Goal: Task Accomplishment & Management: Use online tool/utility

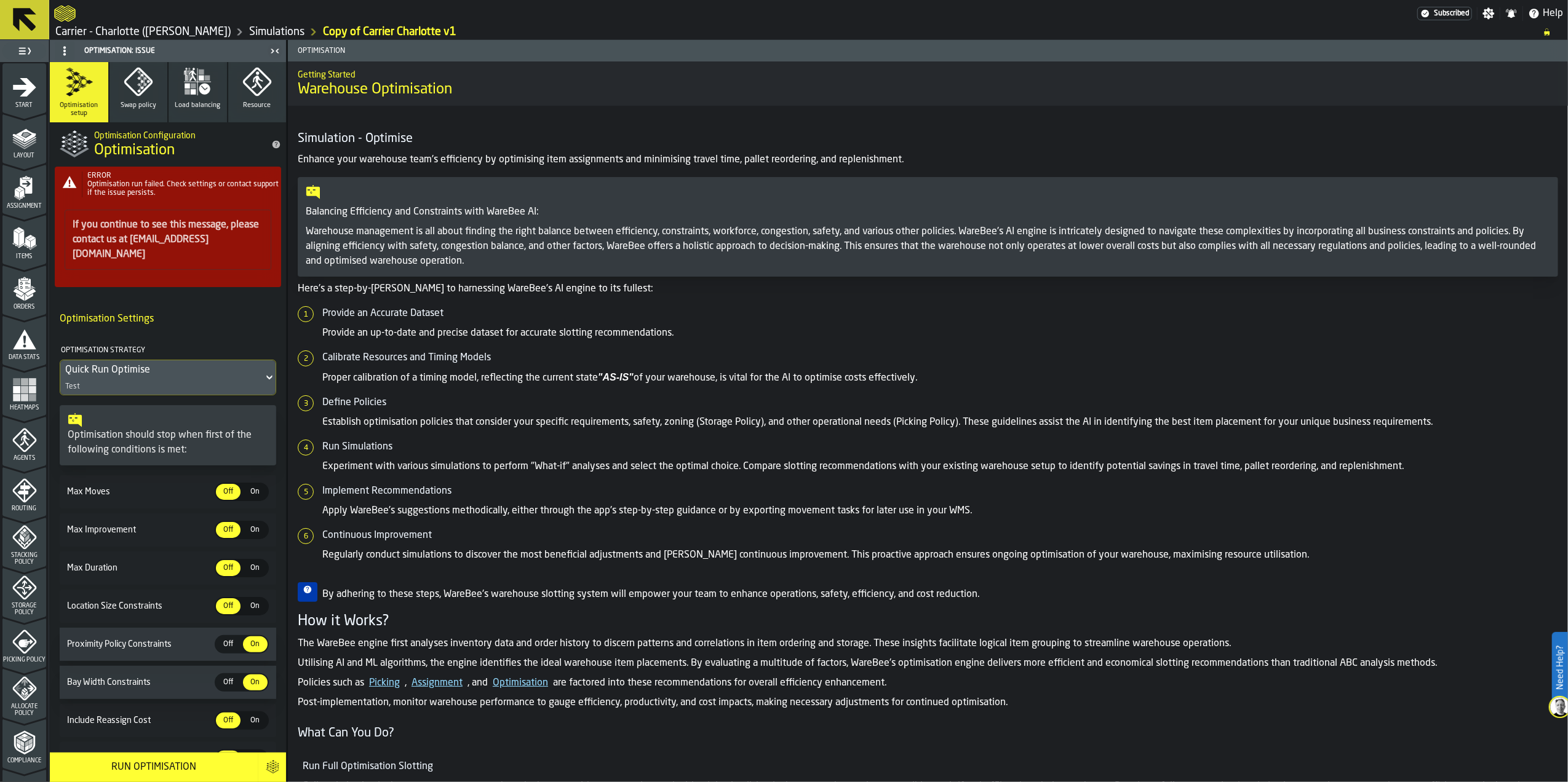
click at [1204, 396] on h5 "Define Policies" at bounding box center [940, 403] width 1236 height 14
click at [249, 28] on link "Simulations" at bounding box center [277, 32] width 55 height 14
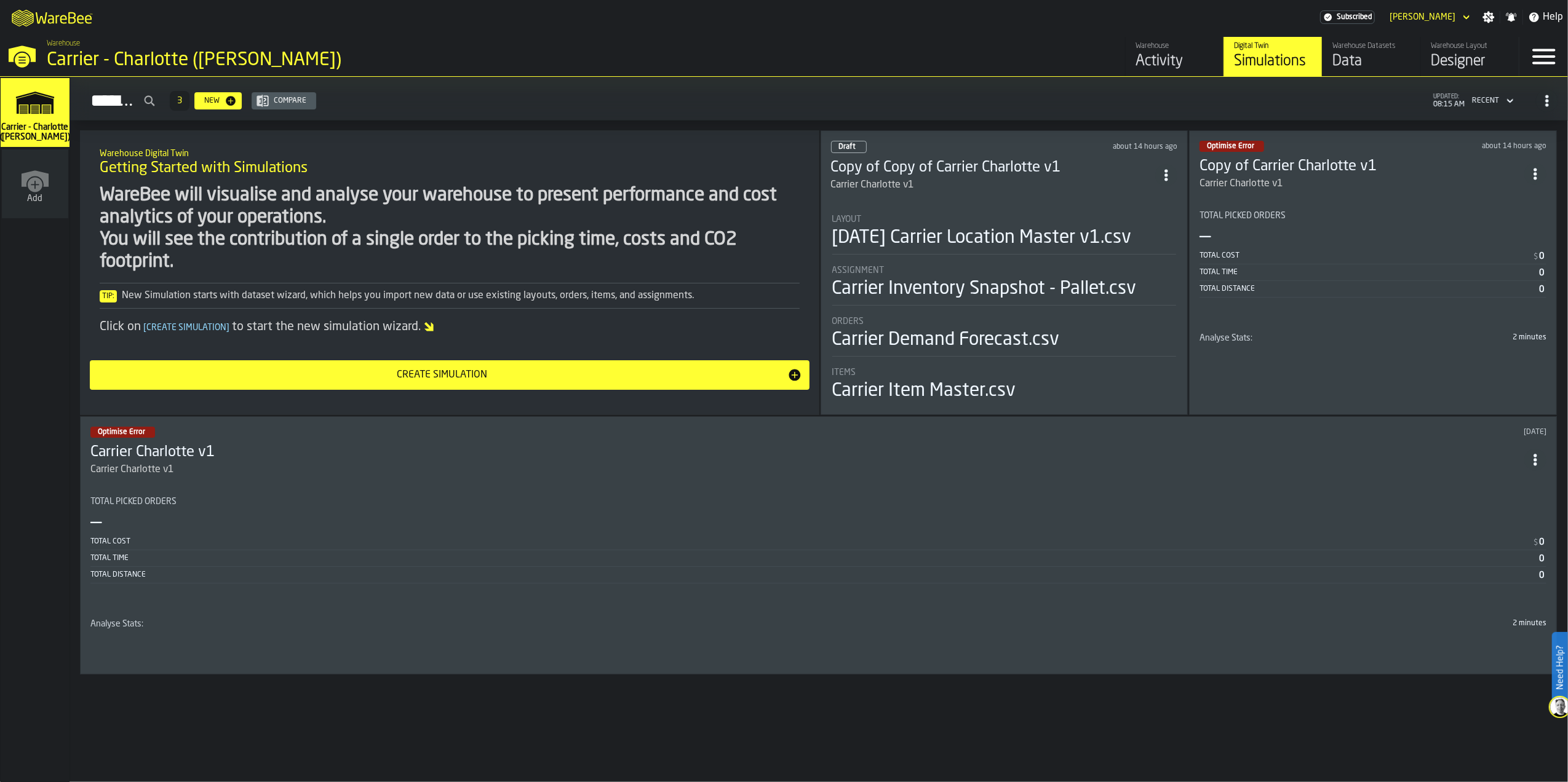
click at [1096, 273] on div "Assignment" at bounding box center [1004, 271] width 344 height 10
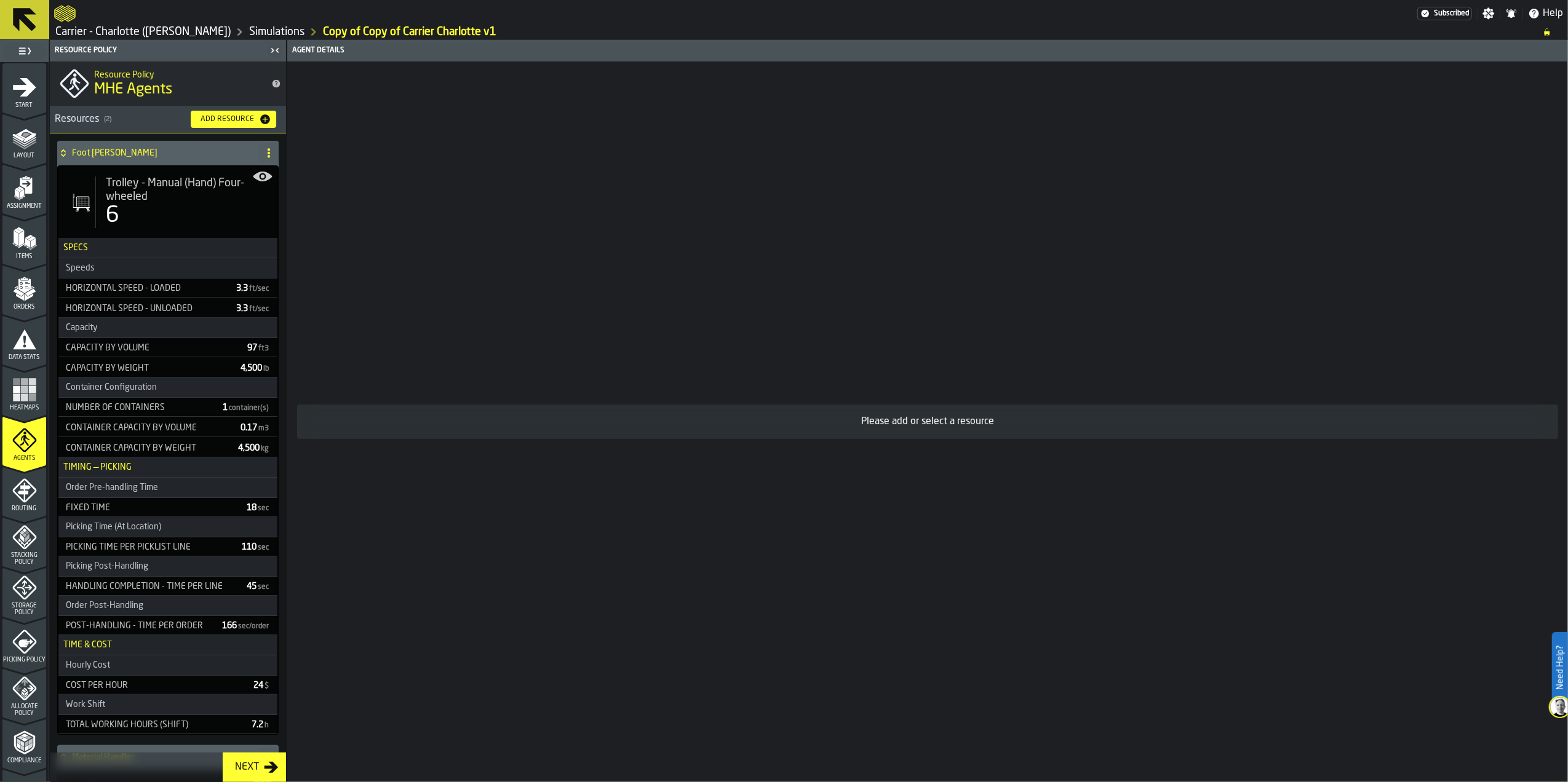
click at [167, 197] on span "Trolley - Manual (Hand) Four-wheeled" at bounding box center [187, 190] width 162 height 27
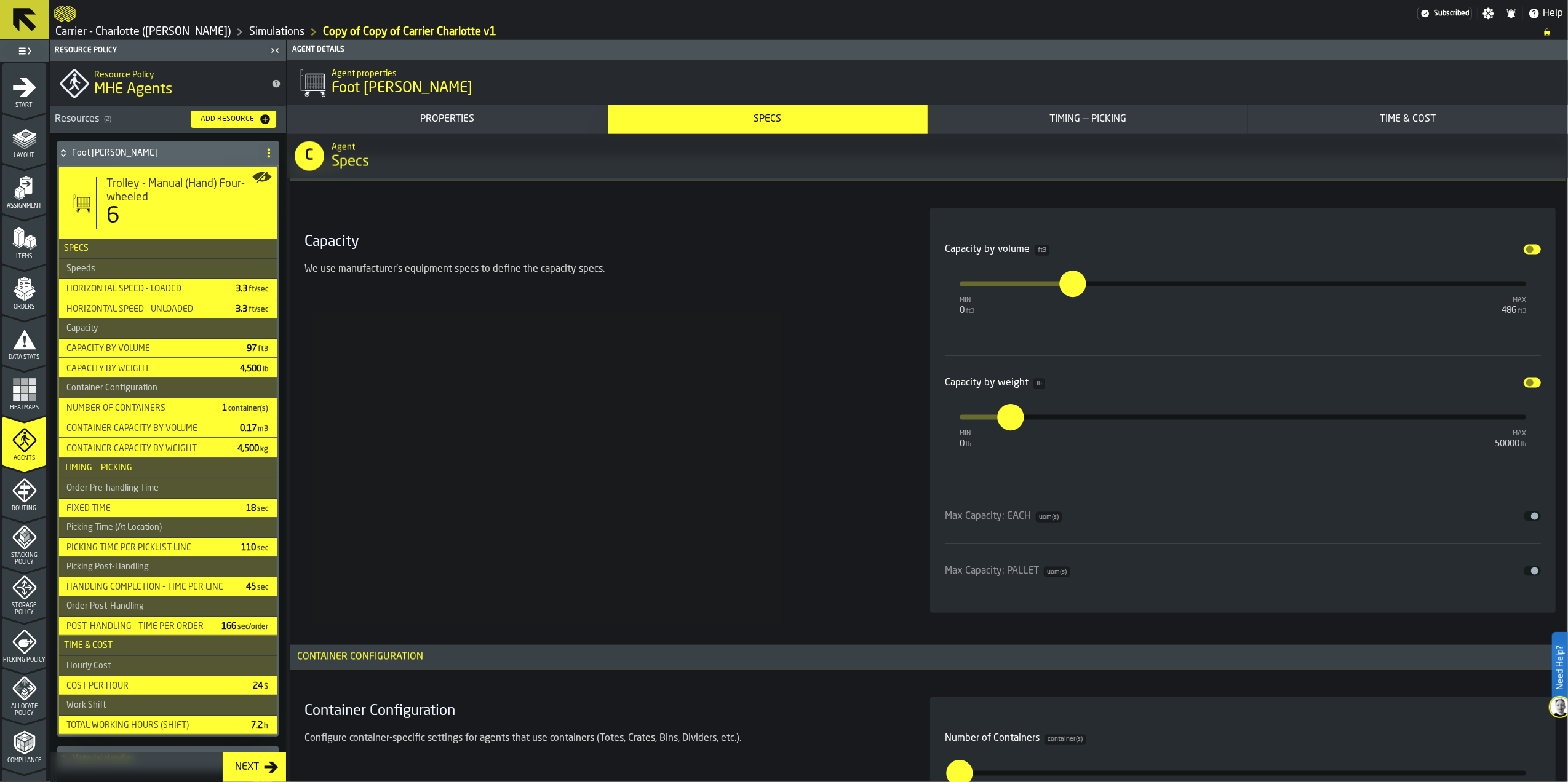
scroll to position [1804, 0]
click at [589, 404] on div "Capacity We use manufacturer's equipment specs to define the capacity specs." at bounding box center [603, 411] width 606 height 405
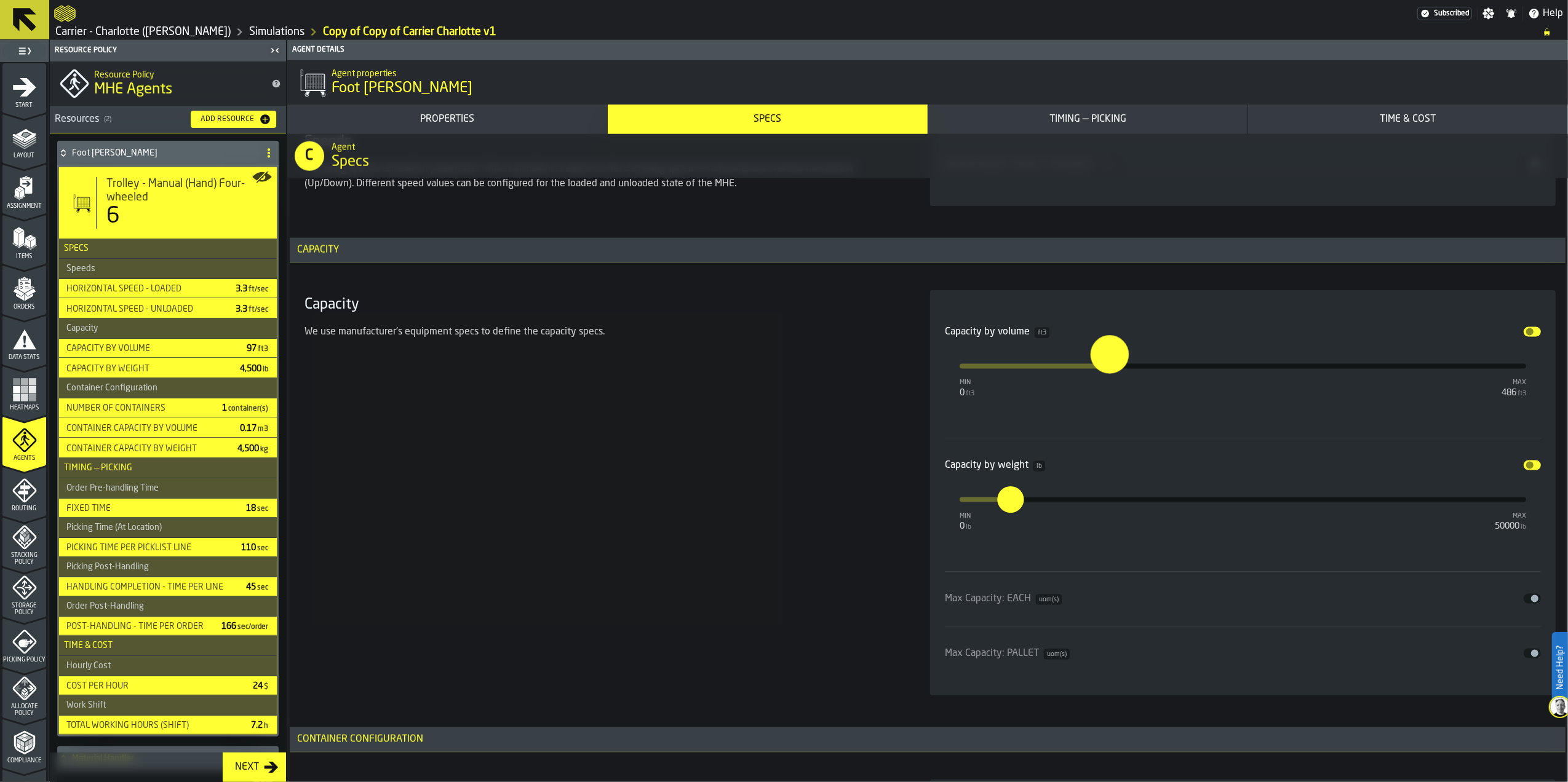
type input "***"
drag, startPoint x: 1081, startPoint y: 374, endPoint x: 1110, endPoint y: 371, distance: 29.2
click at [1110, 371] on input "***" at bounding box center [1102, 354] width 19 height 38
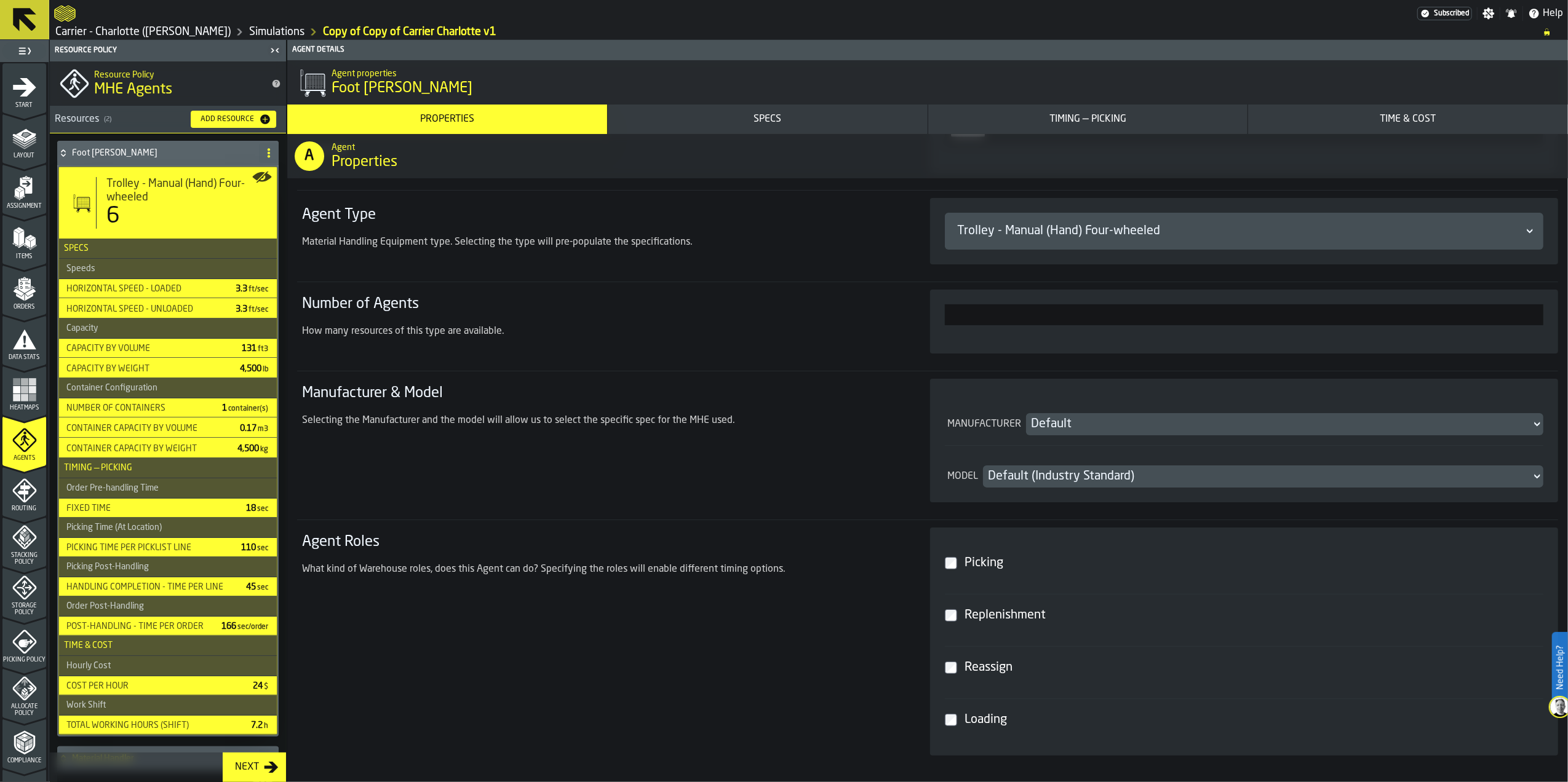
scroll to position [246, 0]
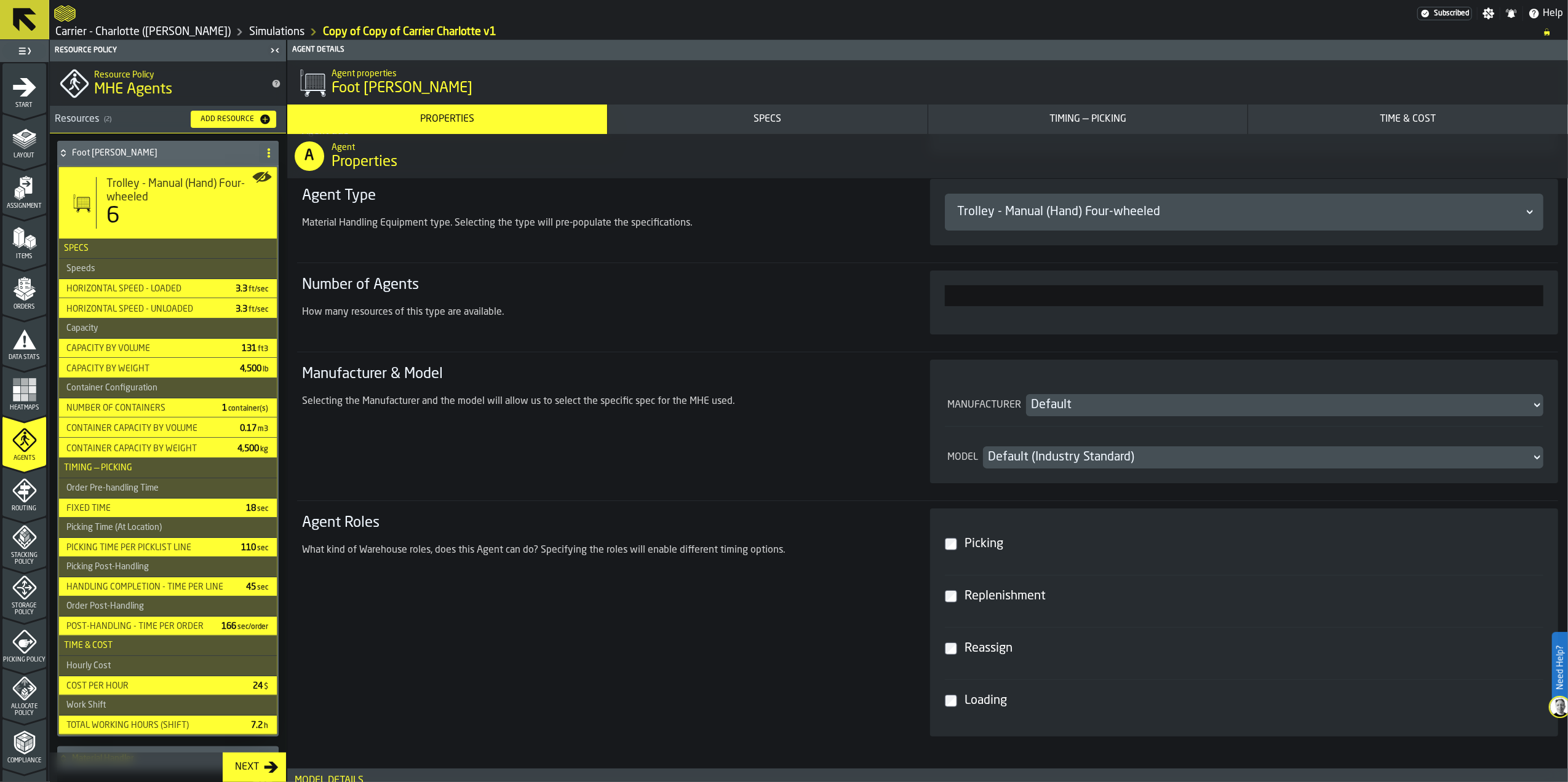
click at [1076, 398] on div "Default" at bounding box center [1279, 405] width 495 height 17
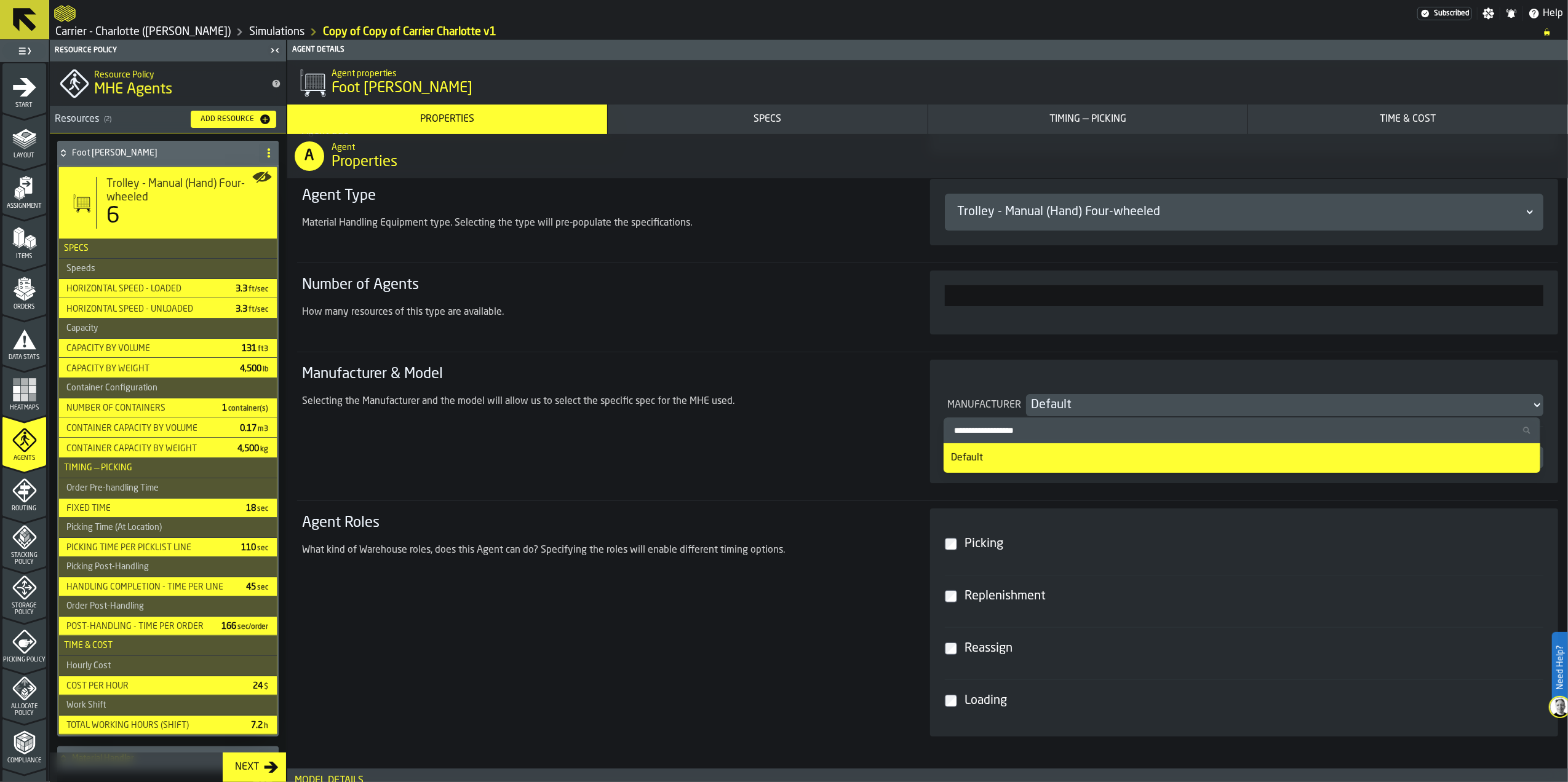
click at [1083, 407] on div "Default" at bounding box center [1279, 405] width 495 height 17
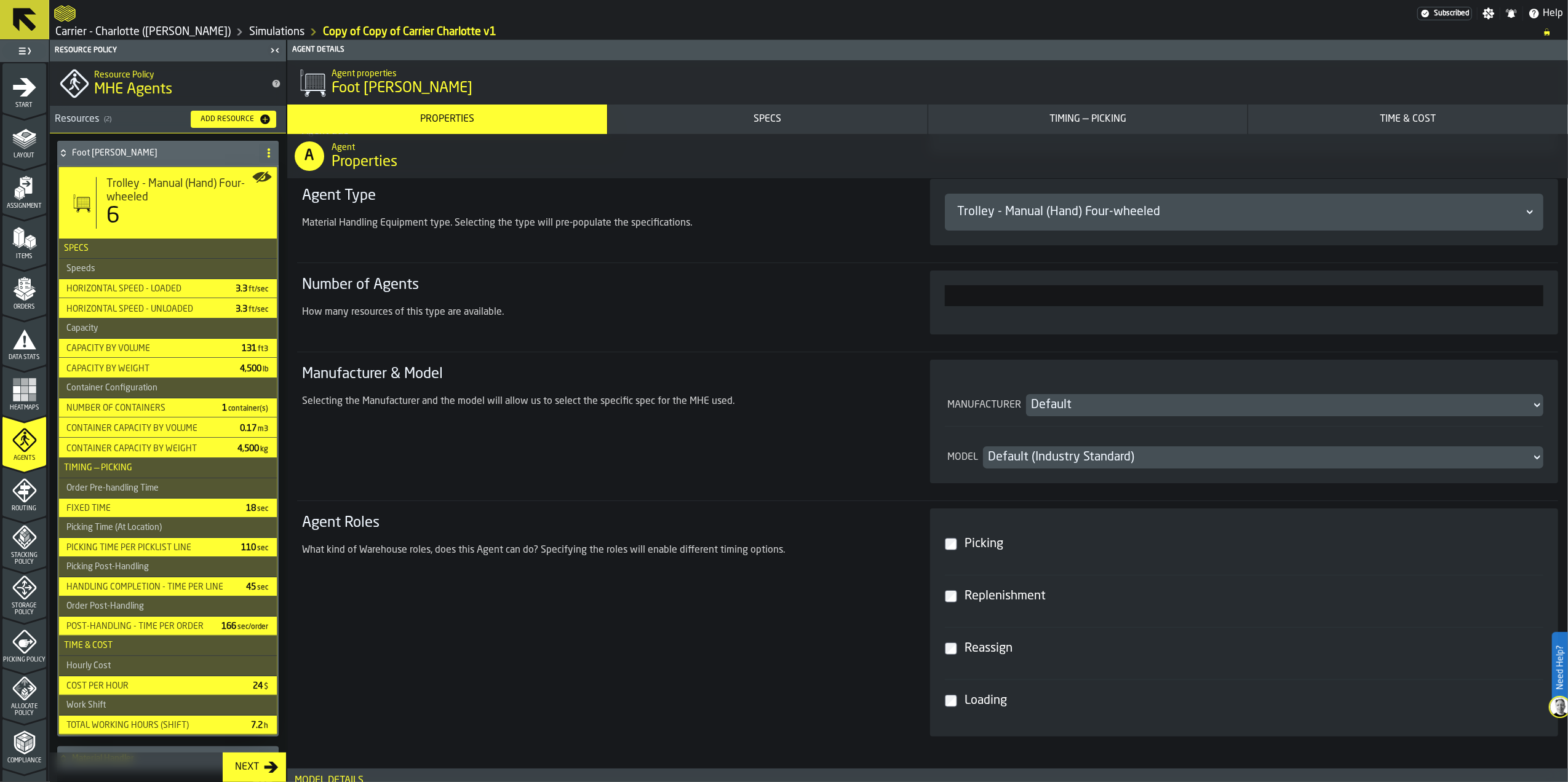
click at [1052, 469] on div "Default (Industry Standard)" at bounding box center [1257, 457] width 548 height 22
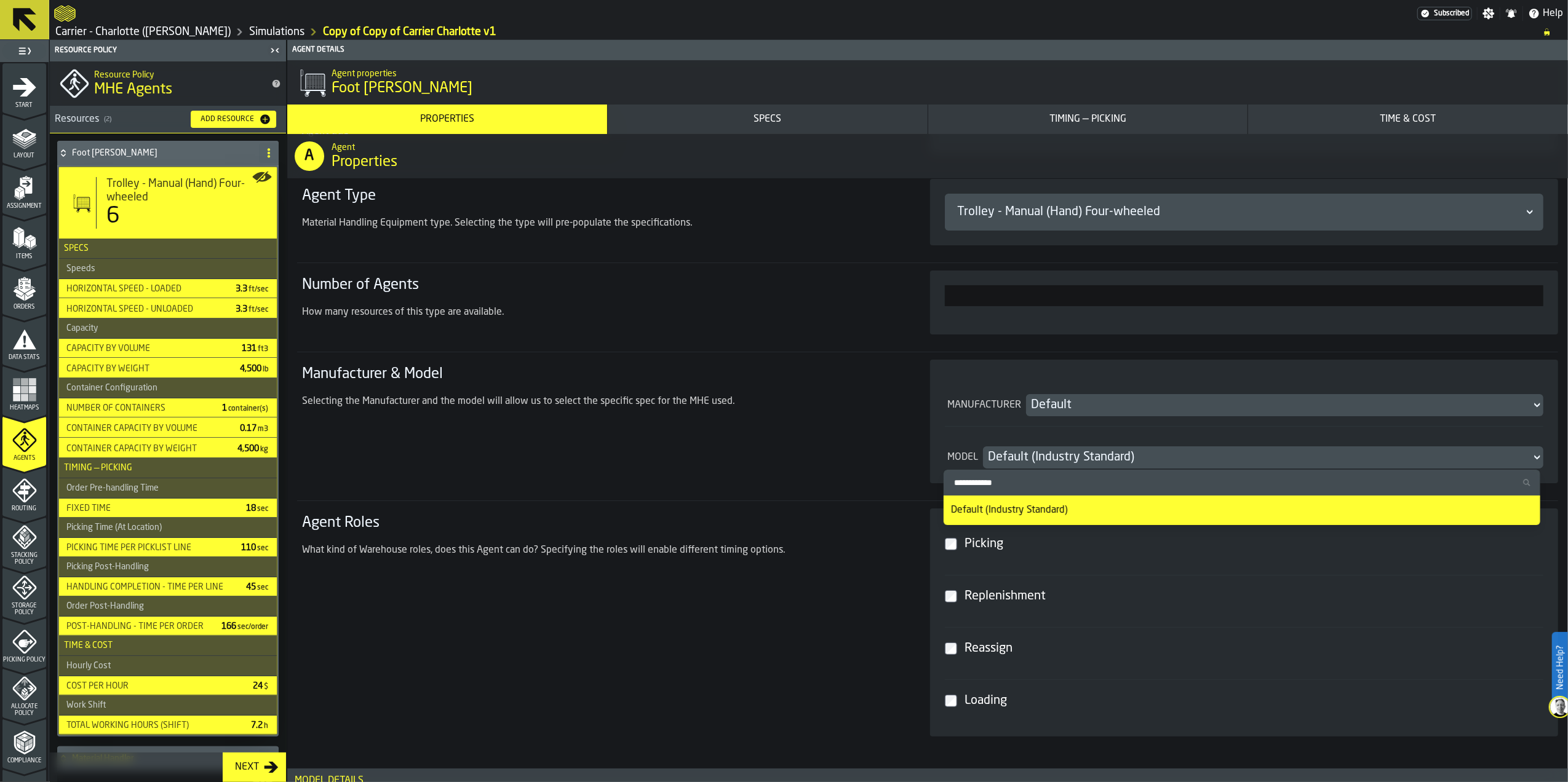
click at [1052, 465] on div "Default (Industry Standard)" at bounding box center [1257, 457] width 538 height 17
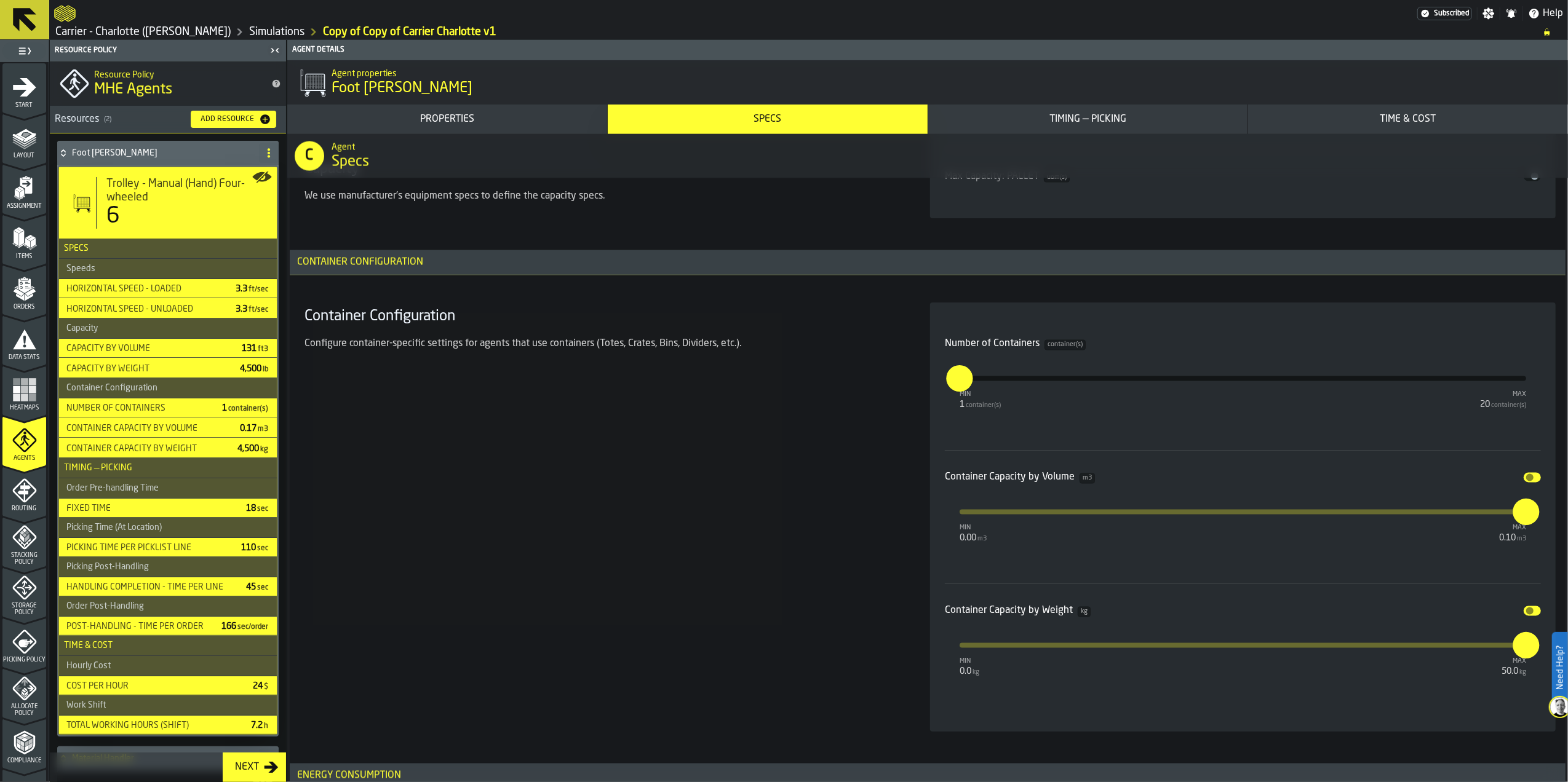
scroll to position [2214, 0]
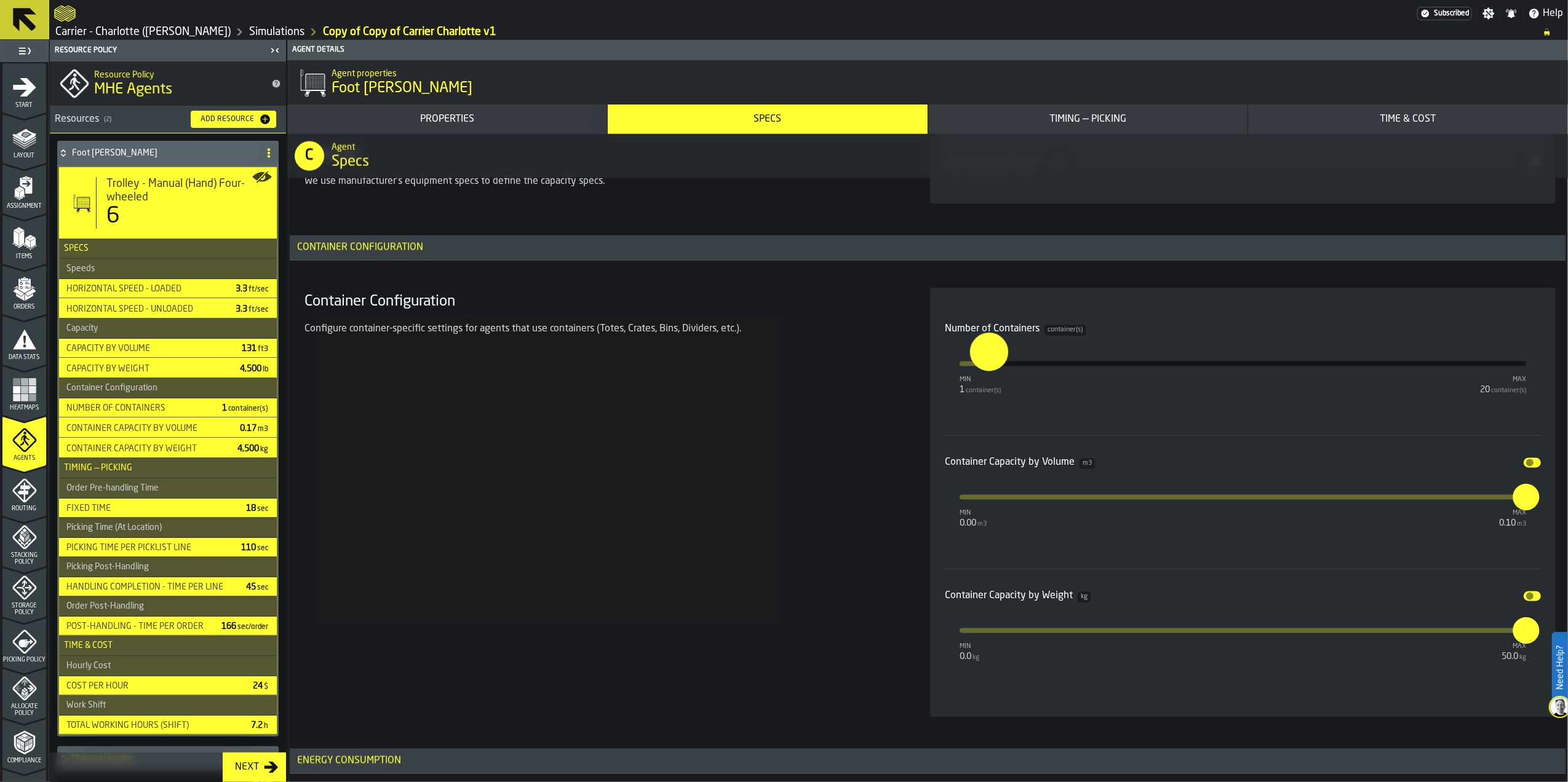
drag, startPoint x: 965, startPoint y: 373, endPoint x: 1010, endPoint y: 371, distance: 45.0
click at [989, 371] on input "*" at bounding box center [979, 352] width 19 height 38
type input "*"
drag, startPoint x: 1010, startPoint y: 371, endPoint x: 865, endPoint y: 367, distance: 145.1
click at [867, 367] on section "Container Configuration Configure container-specific settings for agents that u…" at bounding box center [928, 502] width 1257 height 444
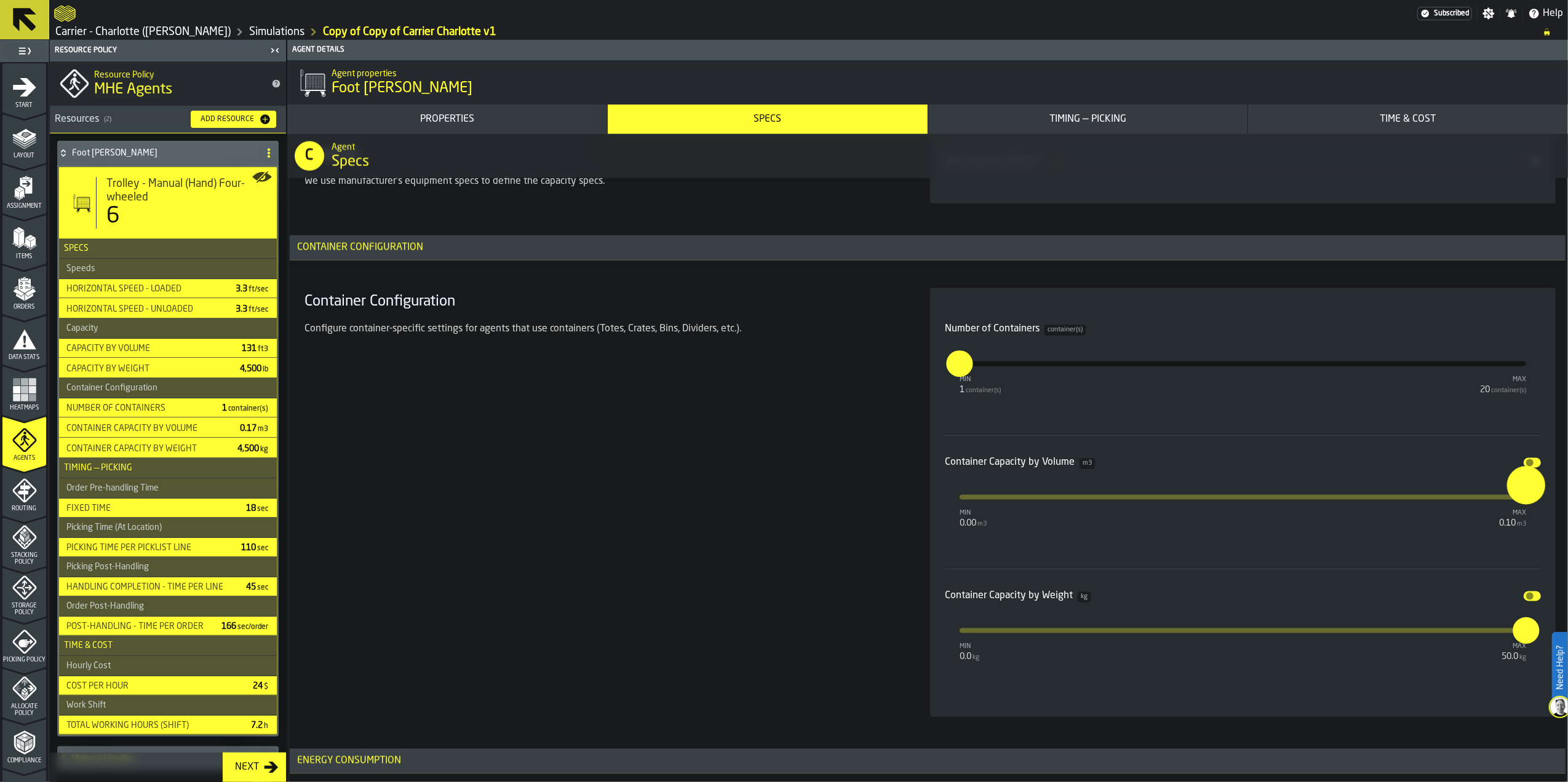
type input "***"
drag, startPoint x: 1521, startPoint y: 504, endPoint x: 1548, endPoint y: 518, distance: 30.4
click at [1548, 518] on div "Number of Containers container(s) min 1 container(s) max 20 container(s) * Cont…" at bounding box center [1243, 502] width 626 height 429
click at [1485, 545] on div "Container Capacity by Volume m3 Disable min 0.00 m3 max 0.10 m3 ***" at bounding box center [1243, 502] width 596 height 134
type input "**"
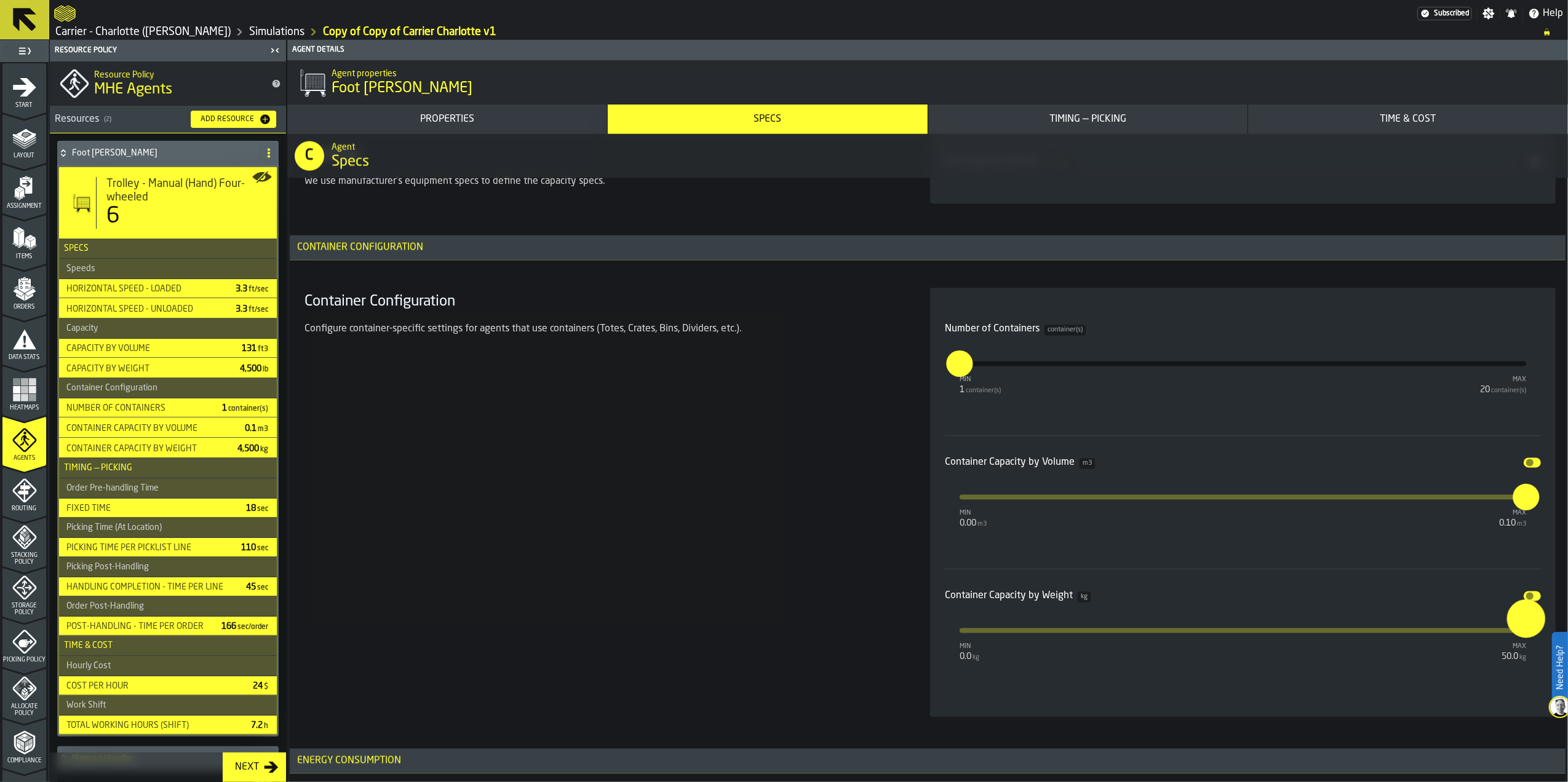
drag, startPoint x: 1517, startPoint y: 639, endPoint x: 1561, endPoint y: 644, distance: 44.3
click at [1561, 644] on div "Need Help? Subscribed Settings Notifications Help Carrier - Charlotte (Ryder) S…" at bounding box center [784, 391] width 1568 height 782
click at [798, 490] on div "Container Configuration Configure container-specific settings for agents that u…" at bounding box center [603, 502] width 606 height 429
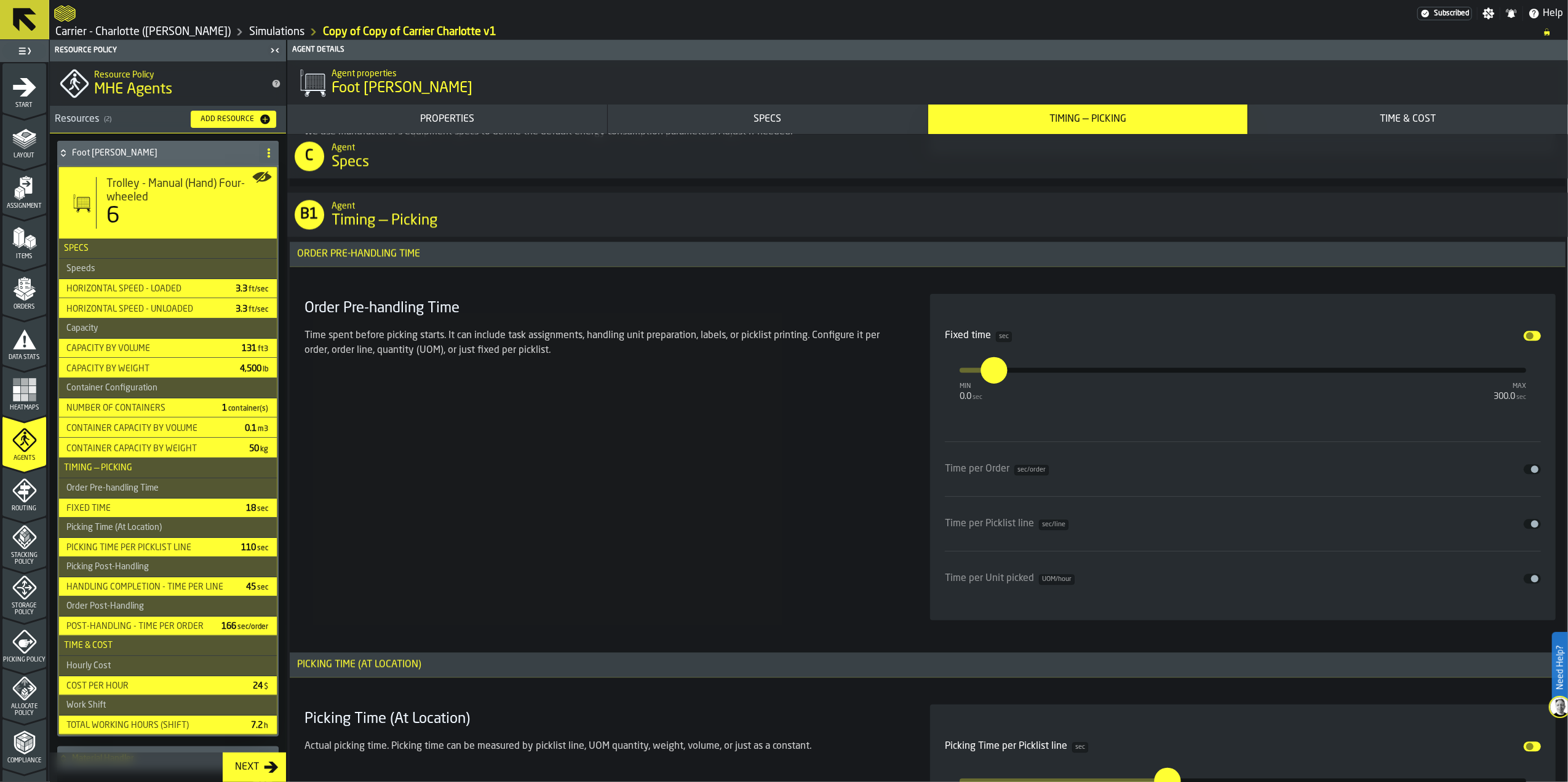
scroll to position [2952, 0]
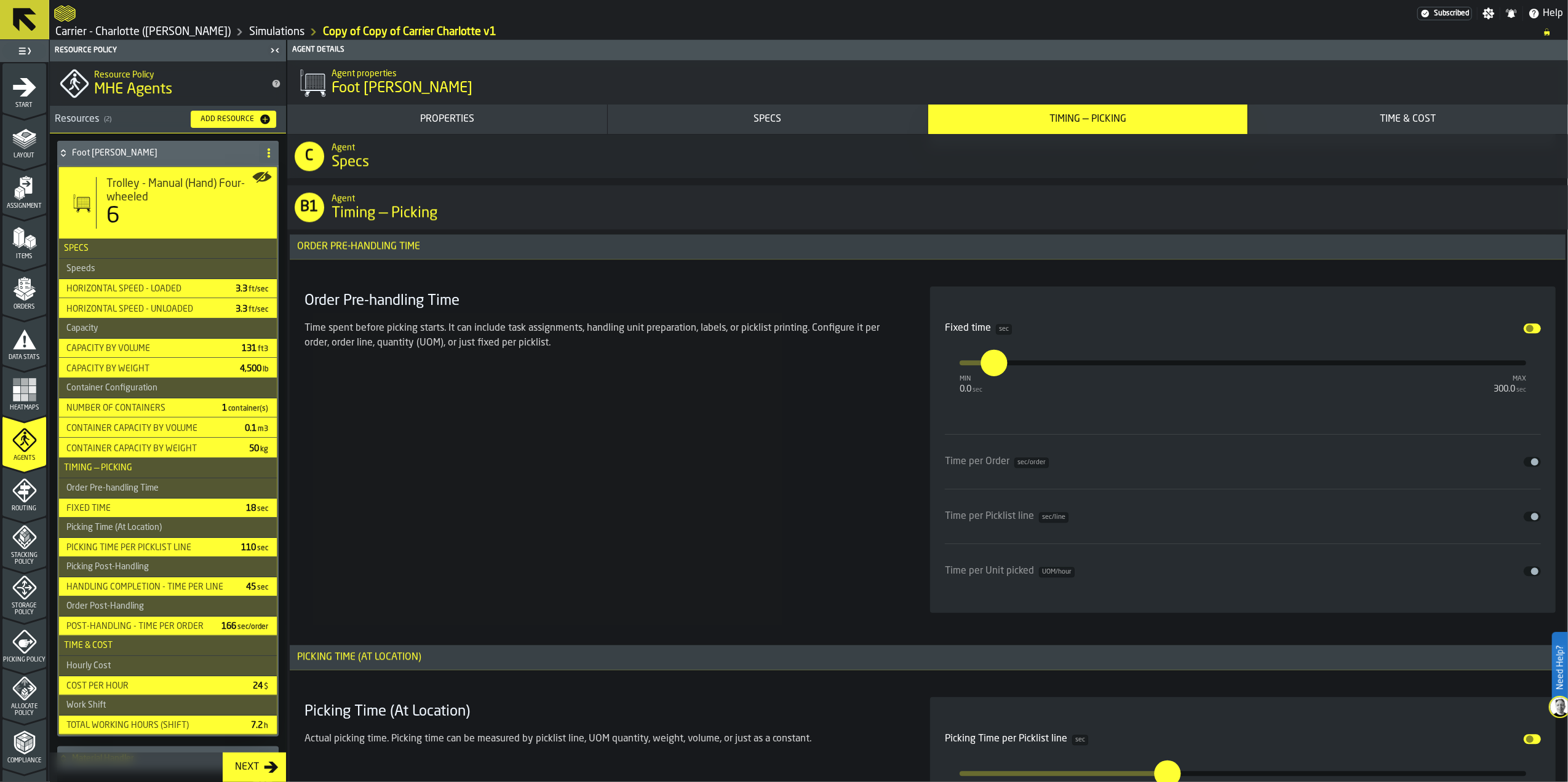
click at [788, 423] on div "Order Pre-handling Time Time spent before picking starts. It can include task a…" at bounding box center [603, 450] width 606 height 326
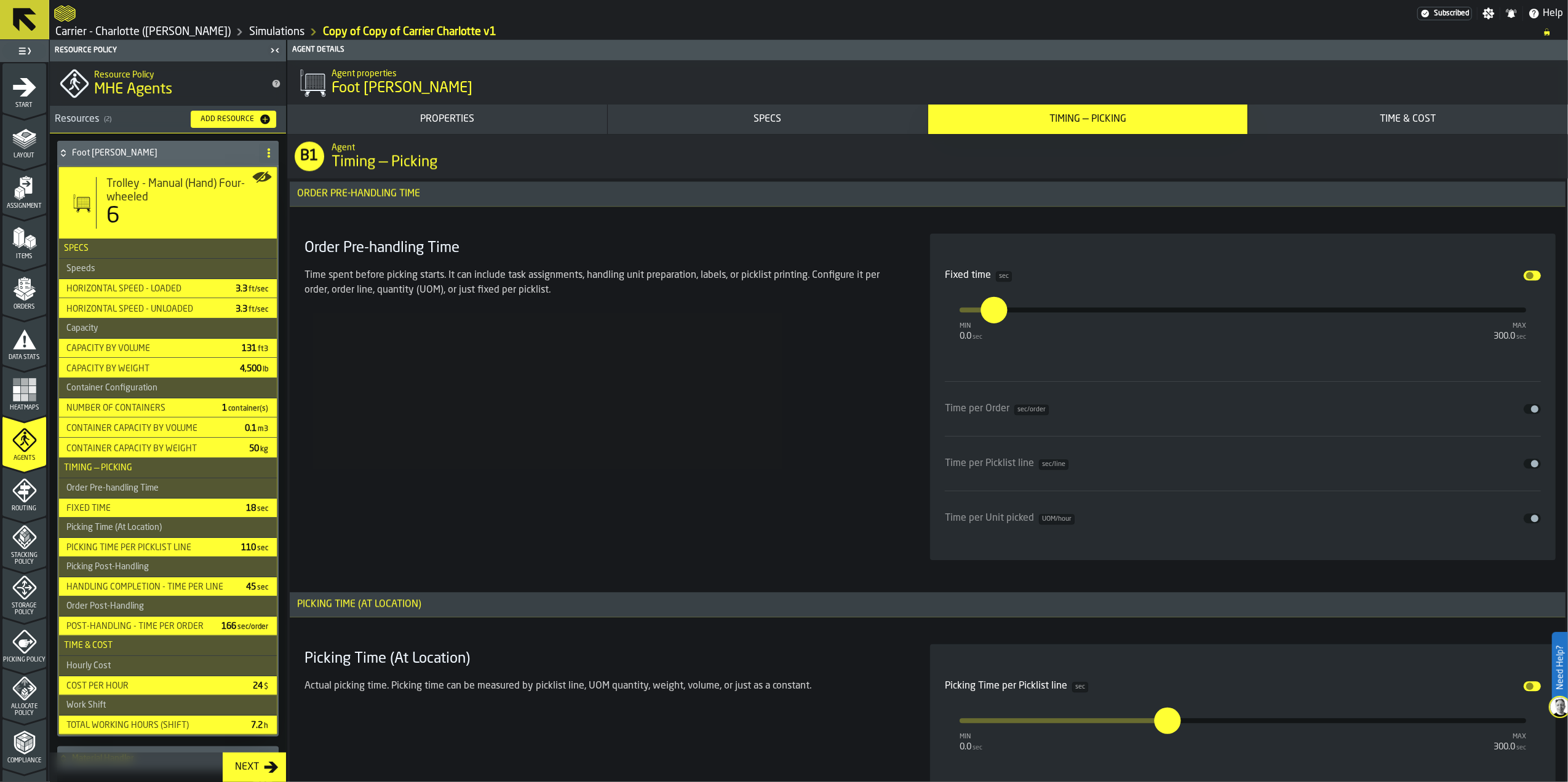
scroll to position [3033, 0]
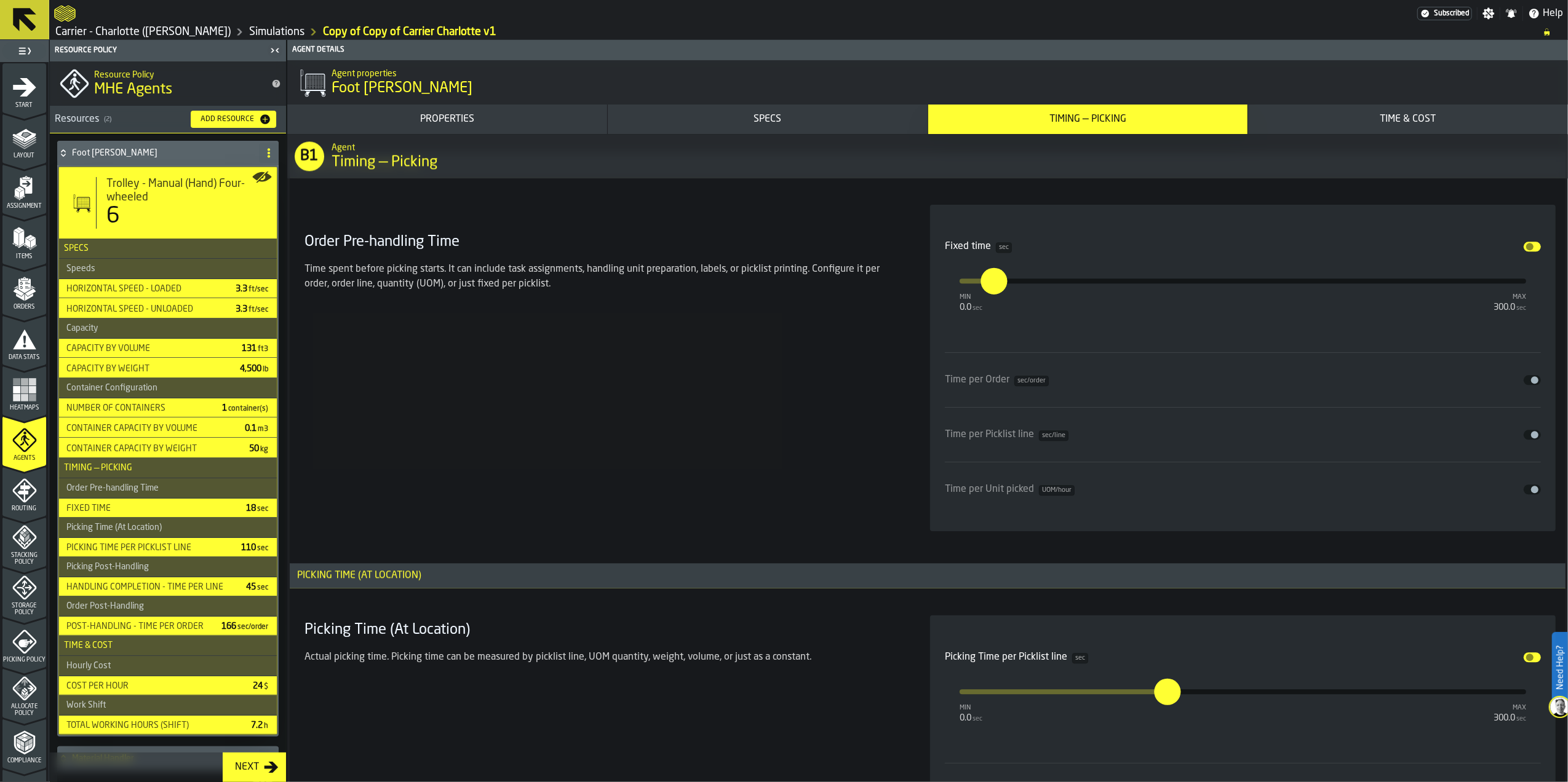
click at [606, 414] on div "Order Pre-handling Time Time spent before picking starts. It can include task a…" at bounding box center [603, 368] width 606 height 326
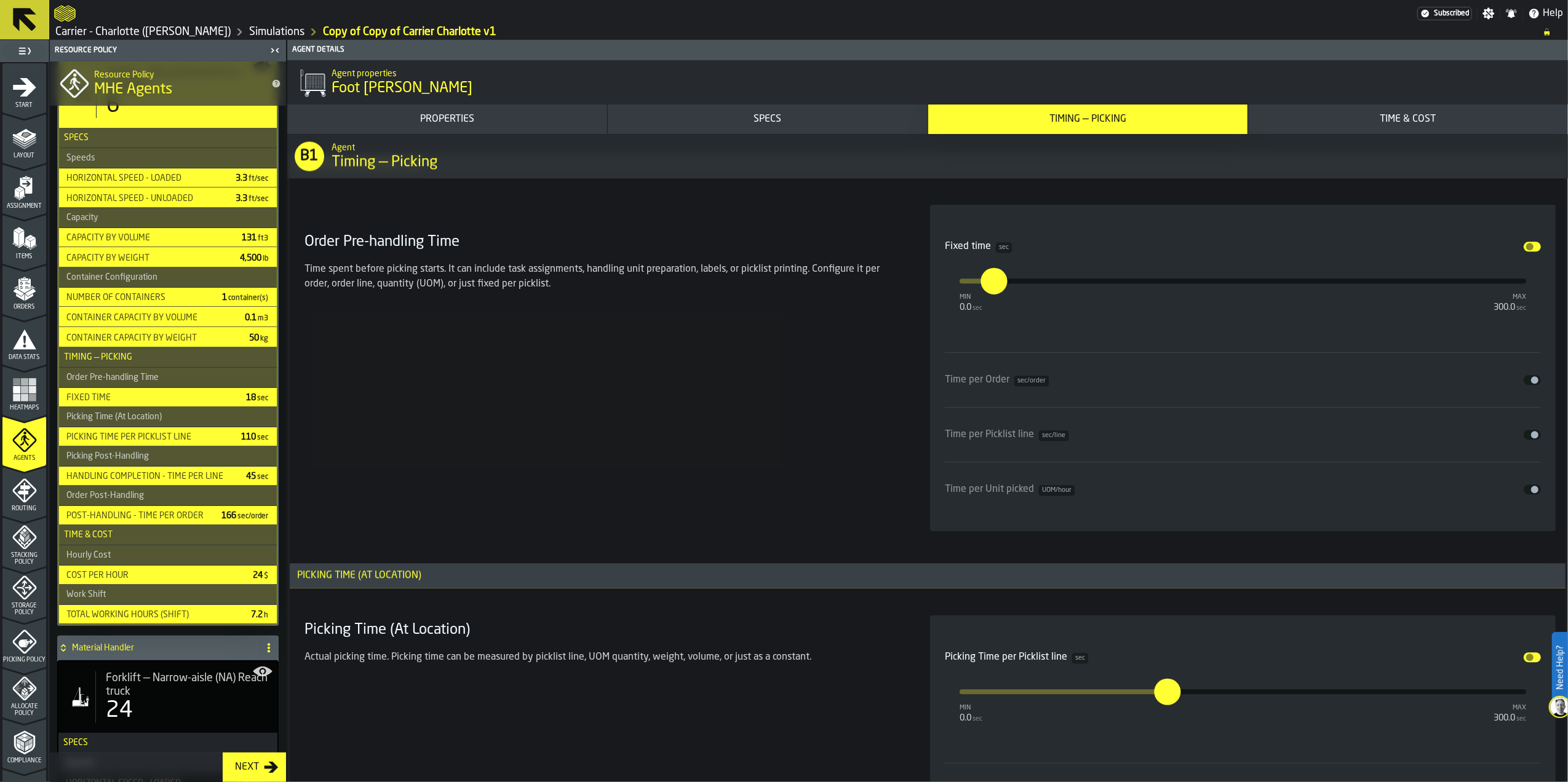
scroll to position [82, 0]
